Goal: Task Accomplishment & Management: Manage account settings

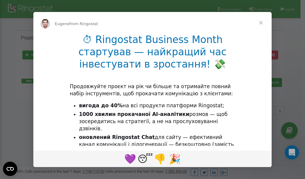
click at [263, 10] on div "Intercom messenger" at bounding box center [152, 89] width 305 height 179
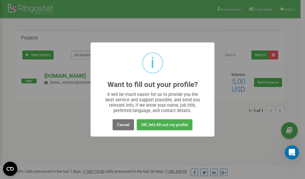
click at [260, 7] on div "i Want to fill out your profile? × It will be much easier for us to provide you…" at bounding box center [152, 89] width 305 height 179
click at [258, 9] on div "i Want to fill out your profile? × It will be much easier for us to provide you…" at bounding box center [152, 89] width 305 height 179
click at [255, 10] on div "i Want to fill out your profile? × It will be much easier for us to provide you…" at bounding box center [152, 89] width 305 height 179
click at [258, 9] on div "i Want to fill out your profile? × It will be much easier for us to provide you…" at bounding box center [152, 89] width 305 height 179
click at [260, 10] on div "i Want to fill out your profile? × It will be much easier for us to provide you…" at bounding box center [152, 89] width 305 height 179
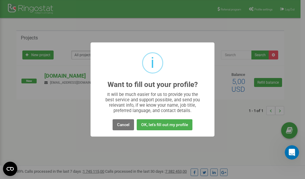
click at [261, 9] on div "i Want to fill out your profile? × It will be much easier for us to provide you…" at bounding box center [152, 89] width 305 height 179
click at [262, 11] on div "i Want to fill out your profile? × It will be much easier for us to provide you…" at bounding box center [152, 89] width 305 height 179
click at [123, 126] on button "Cancel" at bounding box center [123, 124] width 21 height 11
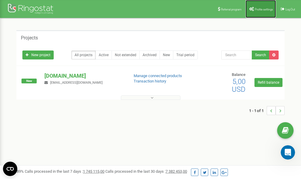
click at [265, 10] on span "Profile settings" at bounding box center [264, 9] width 18 height 3
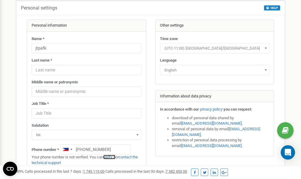
click at [112, 157] on link "verify it" at bounding box center [109, 156] width 12 height 4
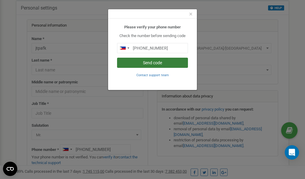
click at [142, 63] on button "Send code" at bounding box center [152, 63] width 71 height 10
